Goal: Information Seeking & Learning: Learn about a topic

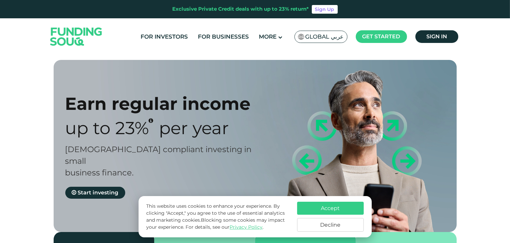
click at [331, 227] on button "Decline" at bounding box center [330, 225] width 67 height 14
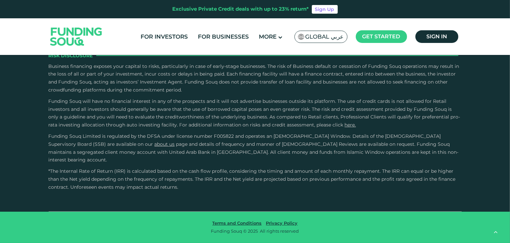
scroll to position [1300, 0]
type tc-range-slider "10000"
drag, startPoint x: 80, startPoint y: 118, endPoint x: 70, endPoint y: 118, distance: 9.4
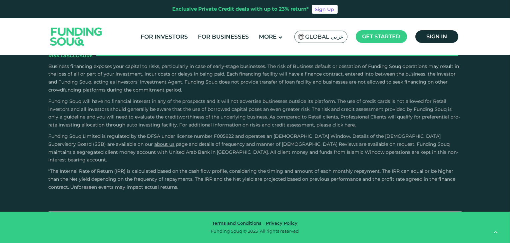
type tc-range-slider "10000"
drag, startPoint x: 382, startPoint y: 145, endPoint x: 369, endPoint y: 144, distance: 12.7
drag, startPoint x: 270, startPoint y: 184, endPoint x: 190, endPoint y: 194, distance: 80.6
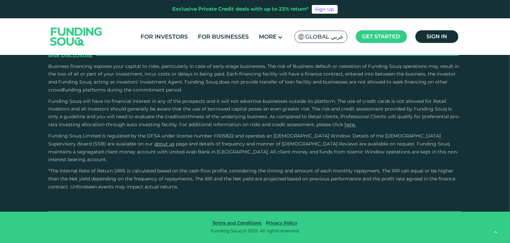
type tc-range-slider "1"
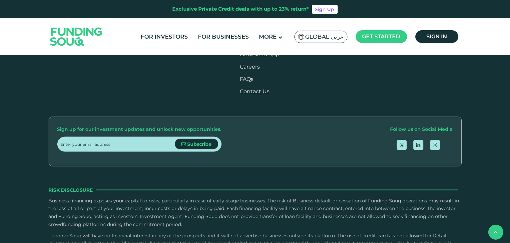
scroll to position [900, 0]
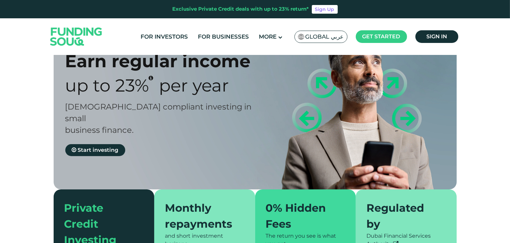
scroll to position [0, 0]
